Goal: Find specific page/section: Find specific page/section

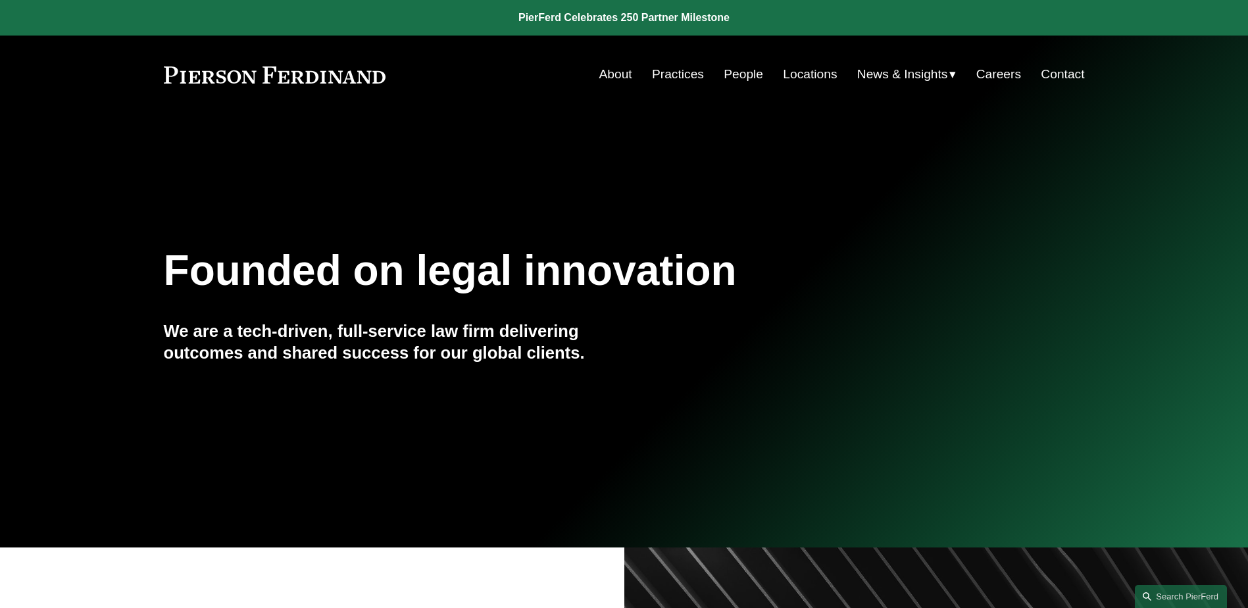
click at [746, 75] on link "People" at bounding box center [743, 74] width 39 height 25
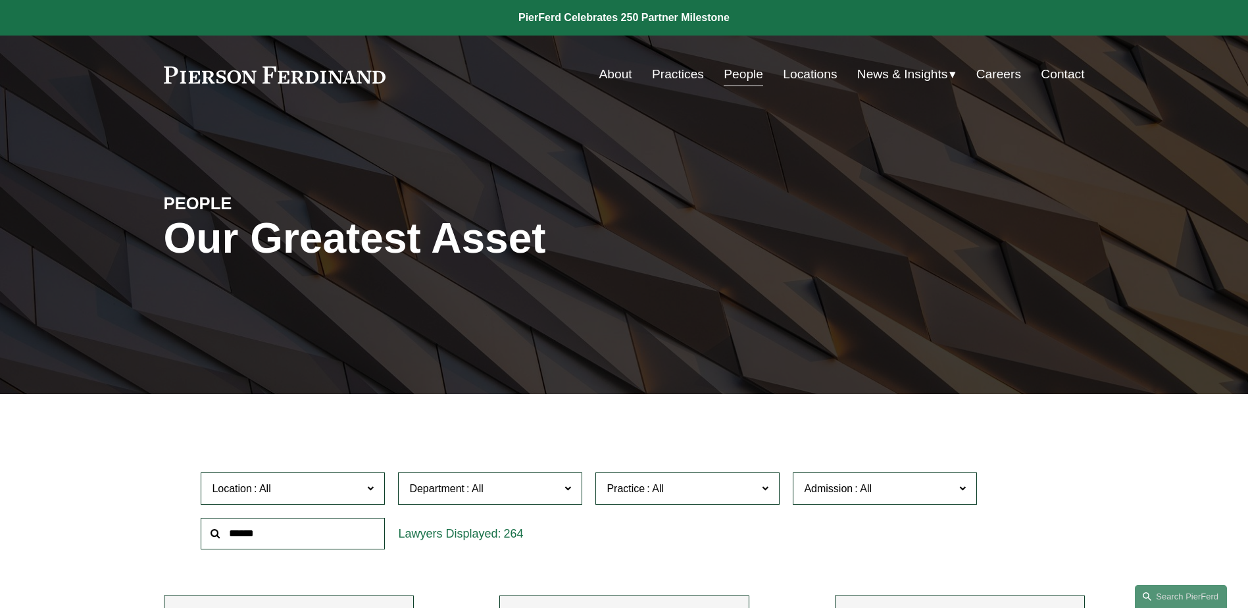
click at [340, 527] on input "text" at bounding box center [293, 534] width 184 height 32
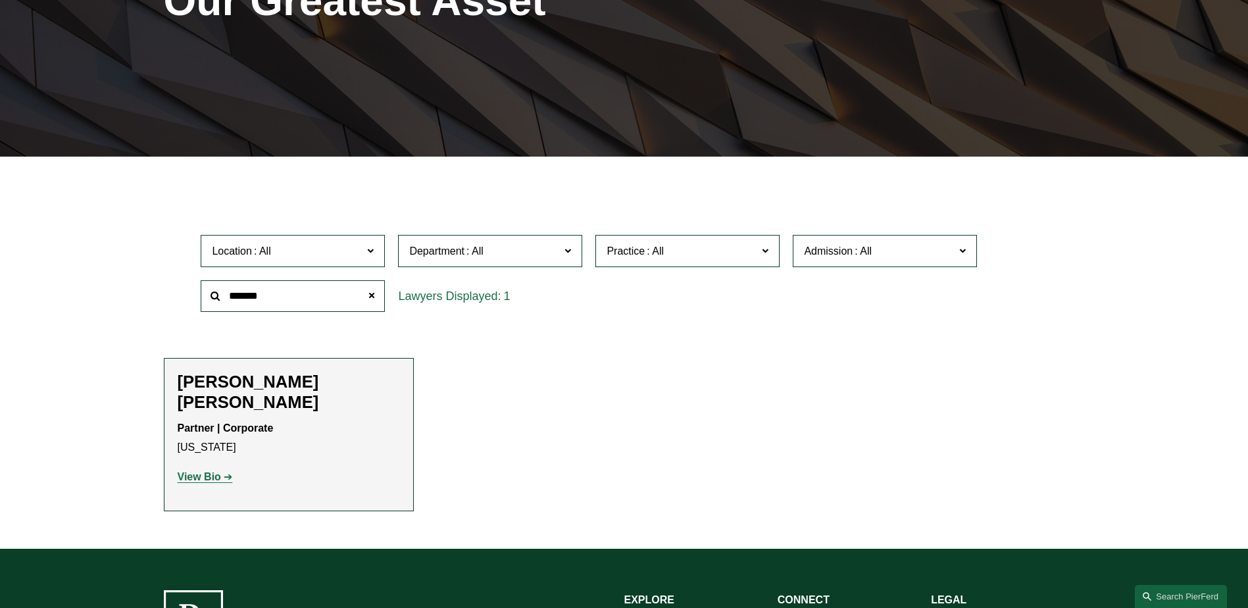
scroll to position [263, 0]
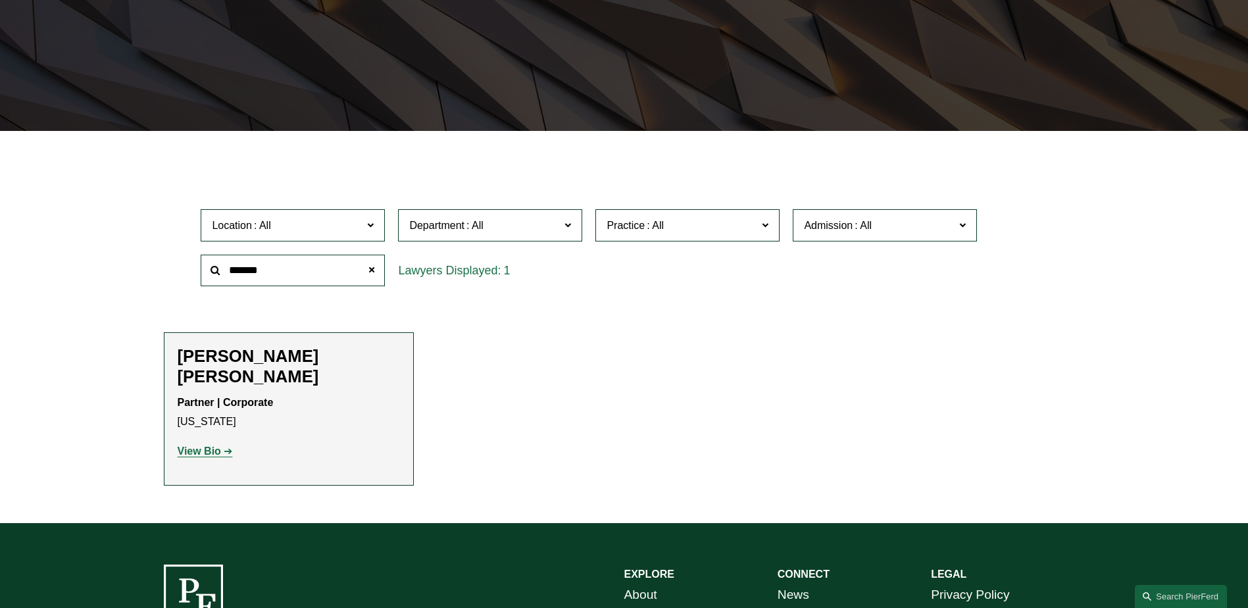
type input "*******"
click at [220, 446] on strong "View Bio" at bounding box center [199, 451] width 43 height 11
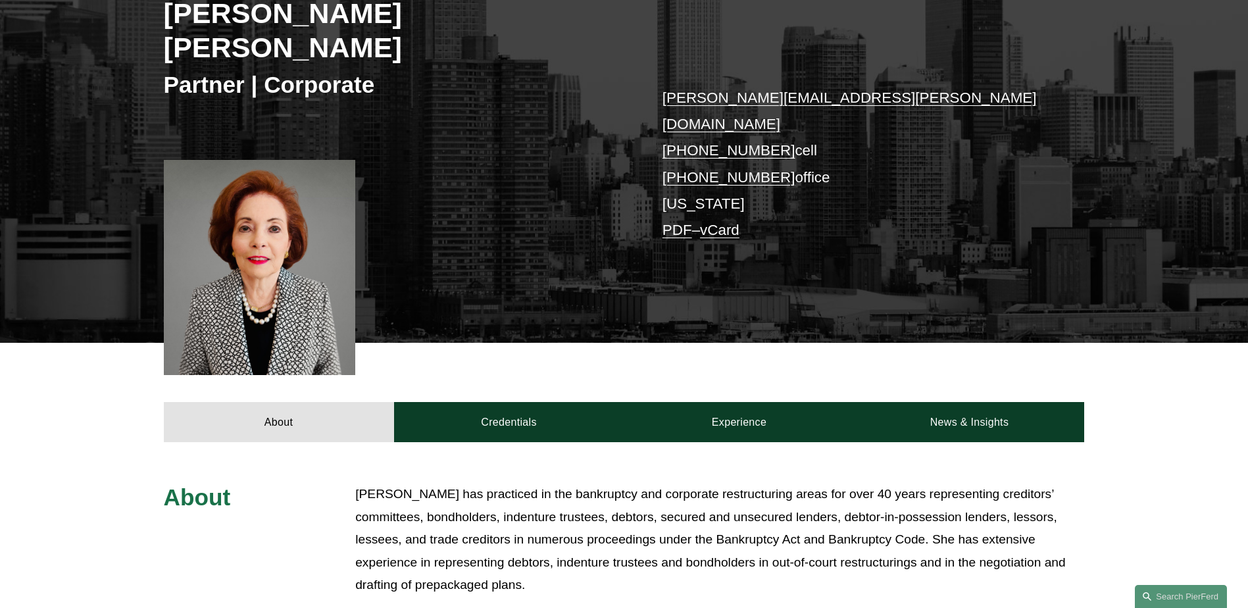
scroll to position [263, 0]
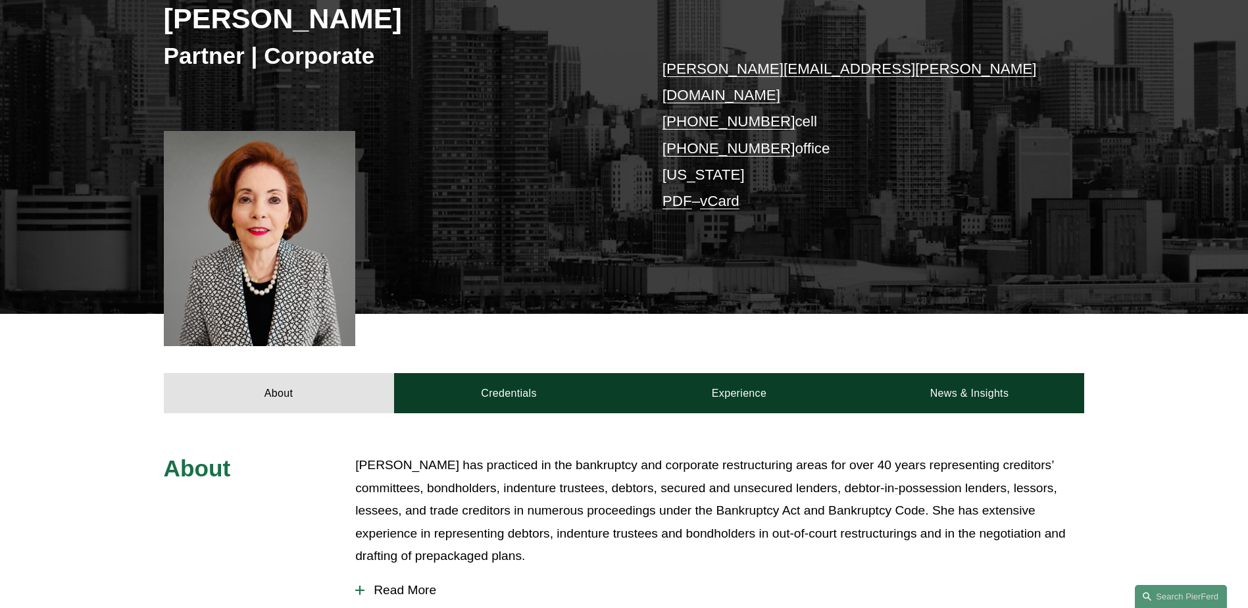
click at [396, 583] on span "Read More" at bounding box center [725, 590] width 720 height 14
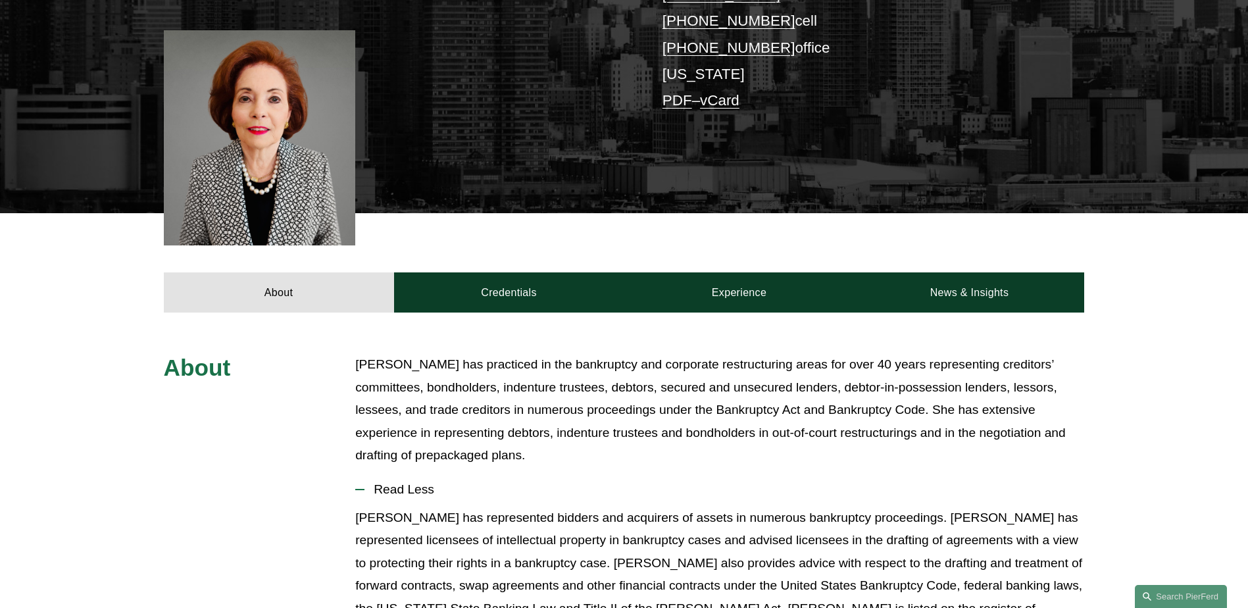
scroll to position [197, 0]
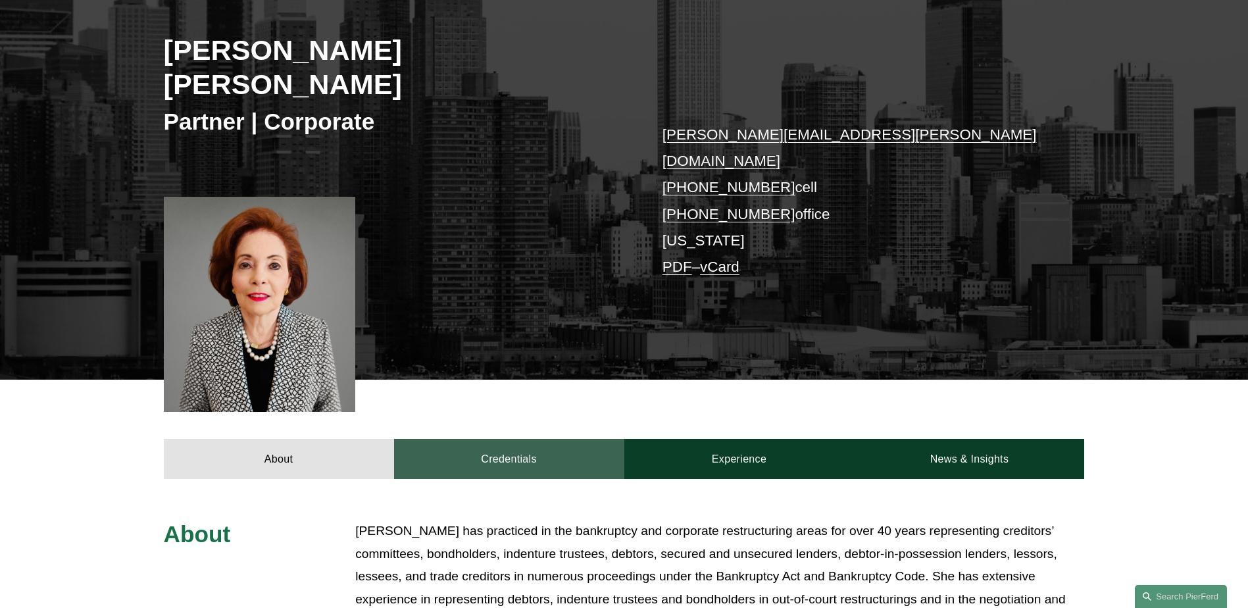
click at [494, 439] on link "Credentials" at bounding box center [509, 458] width 230 height 39
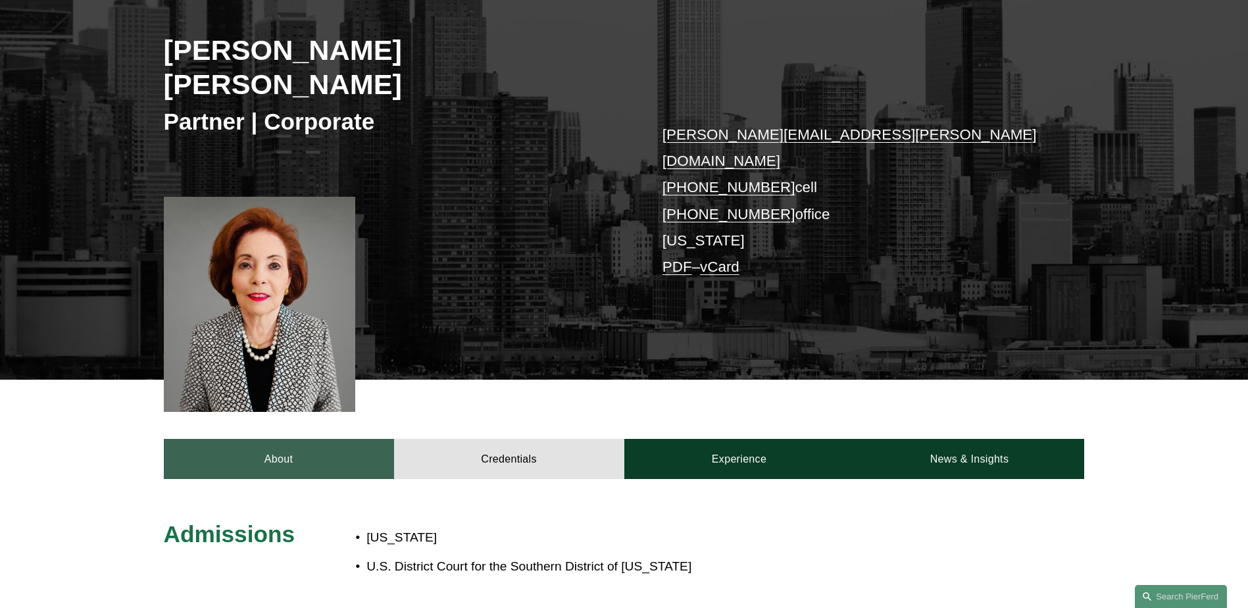
click at [334, 439] on link "About" at bounding box center [279, 458] width 230 height 39
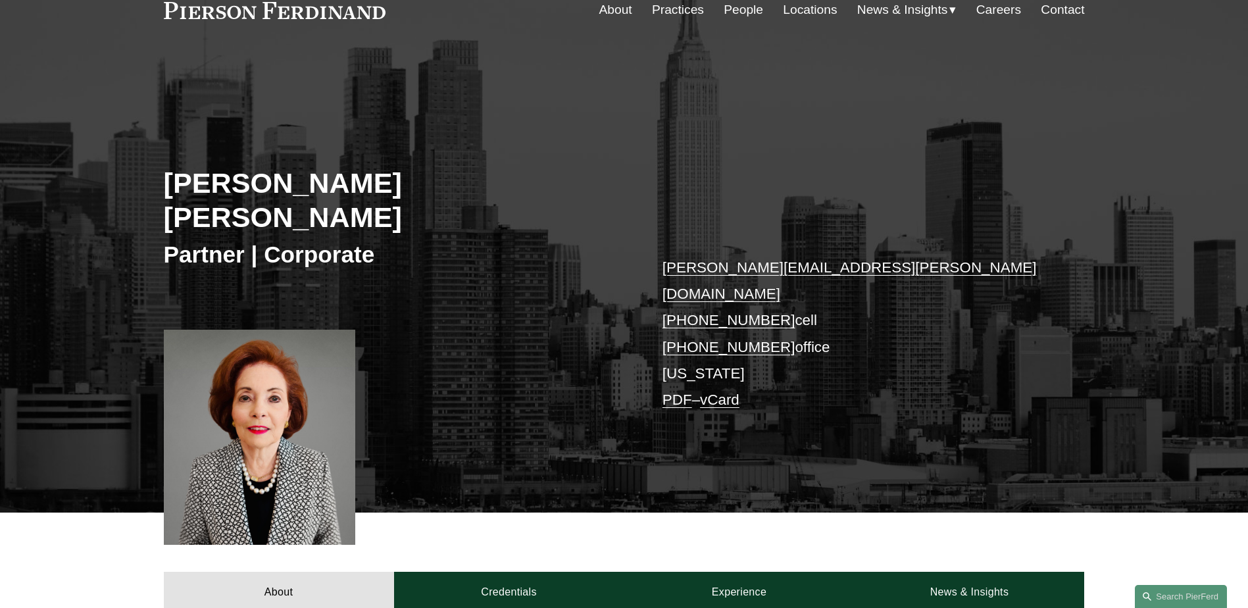
scroll to position [0, 0]
